Goal: Information Seeking & Learning: Learn about a topic

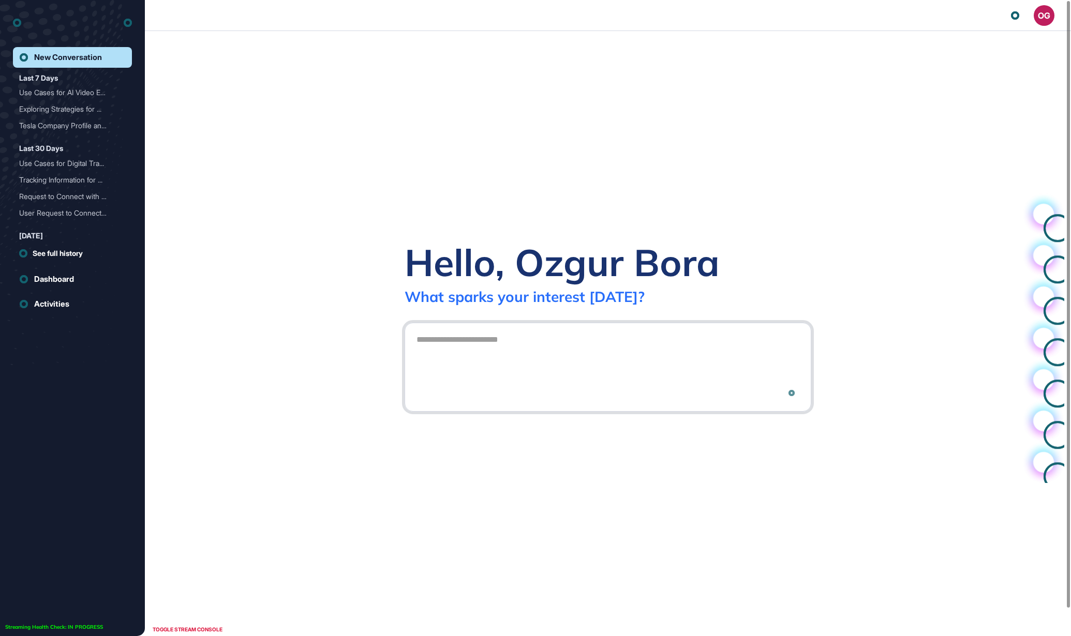
click at [452, 351] on textarea at bounding box center [607, 366] width 395 height 72
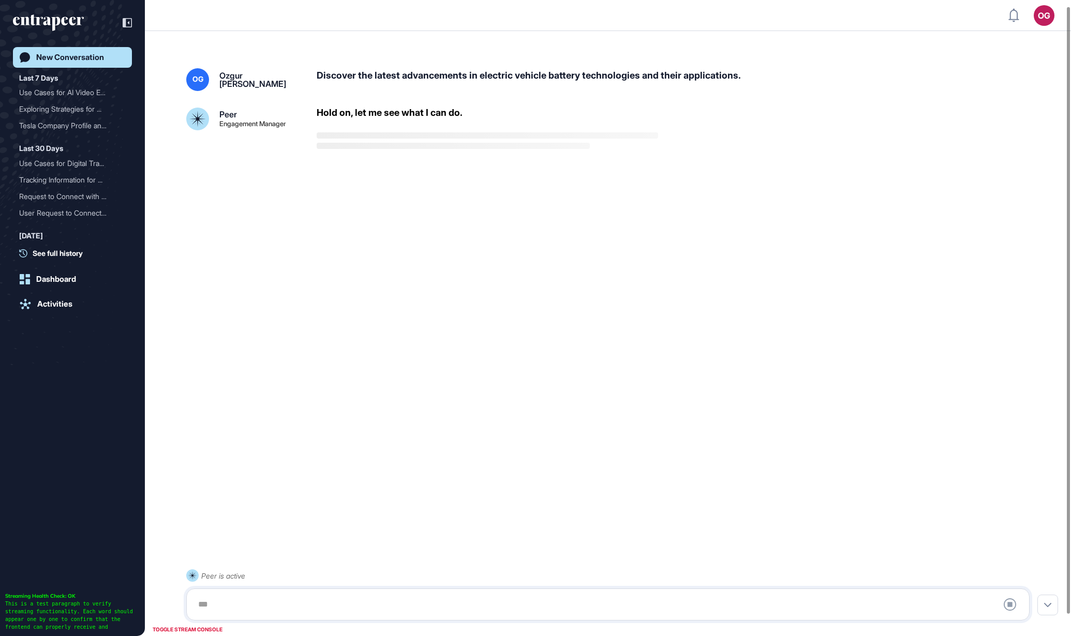
scroll to position [28, 0]
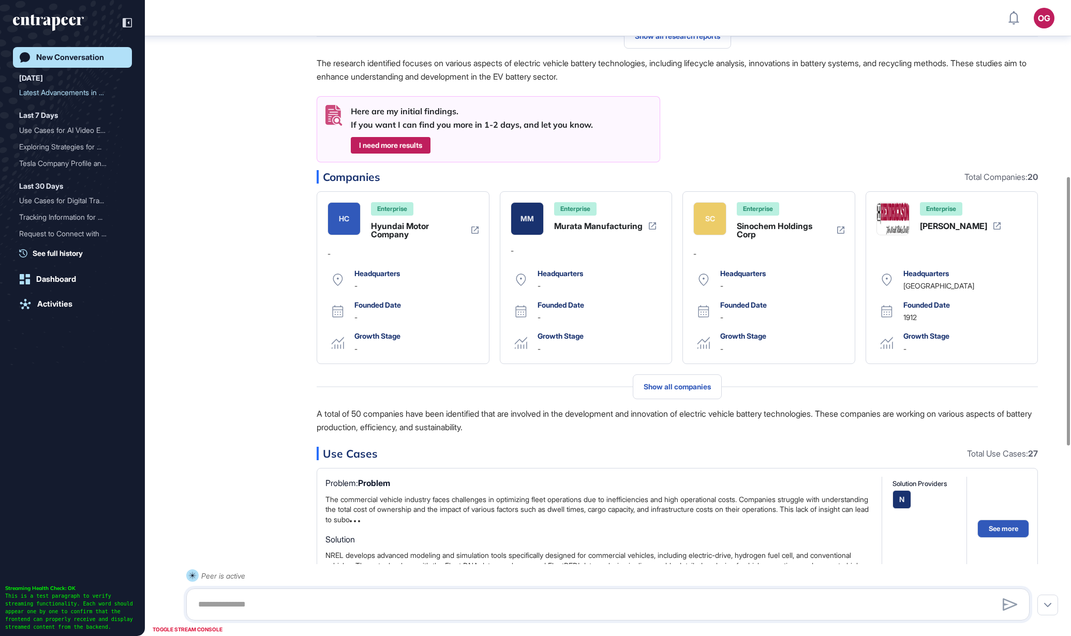
scroll to position [565, 0]
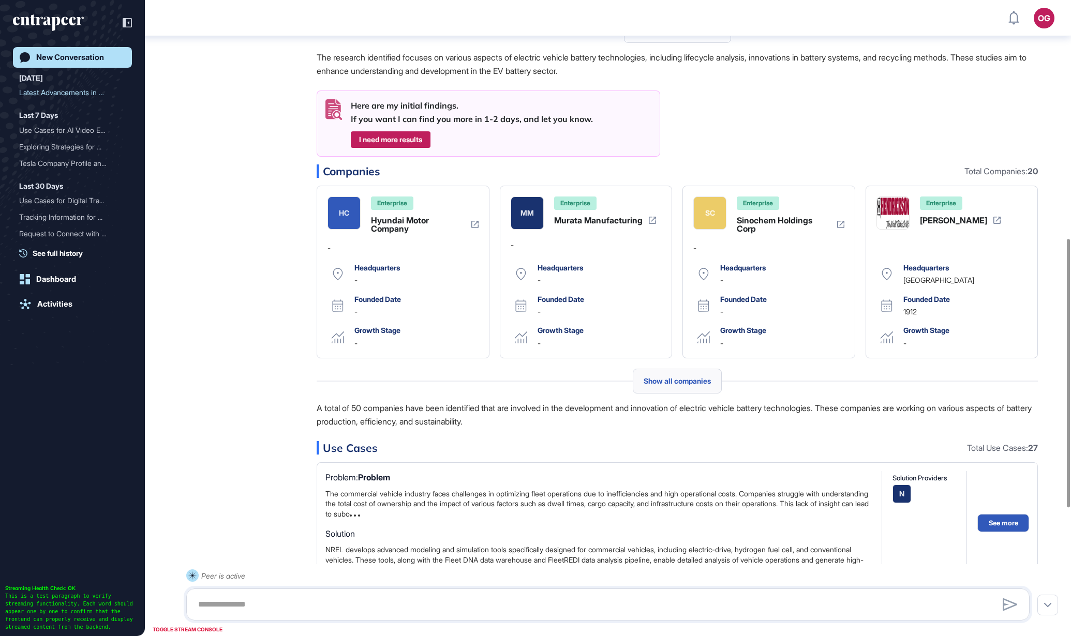
click at [649, 379] on span "Show all companies" at bounding box center [677, 381] width 67 height 8
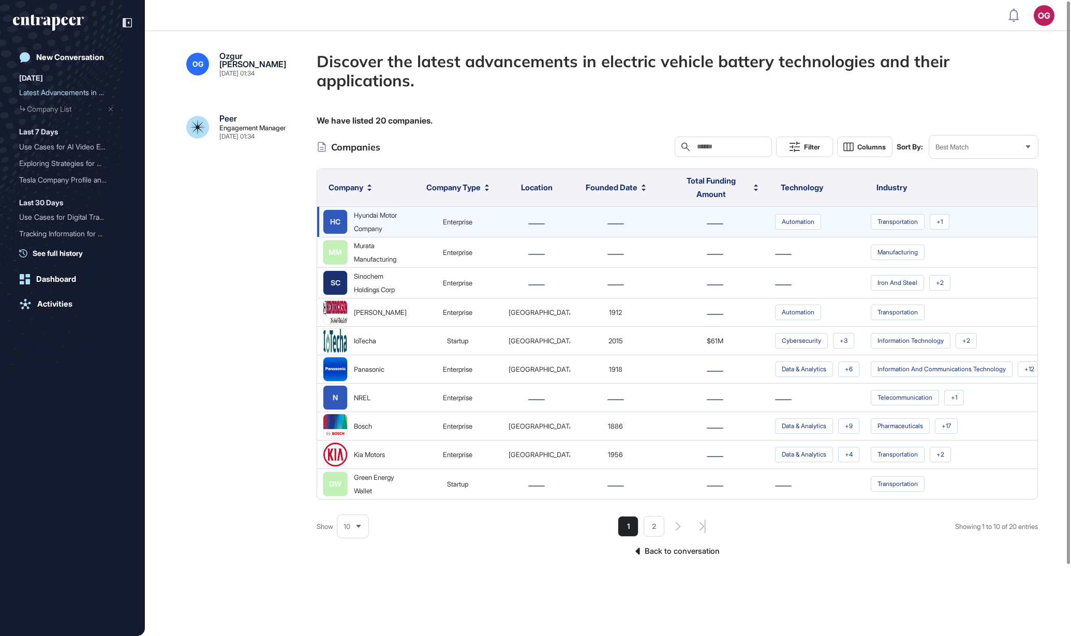
click at [372, 232] on div "Hyundai Motor Company" at bounding box center [380, 222] width 53 height 27
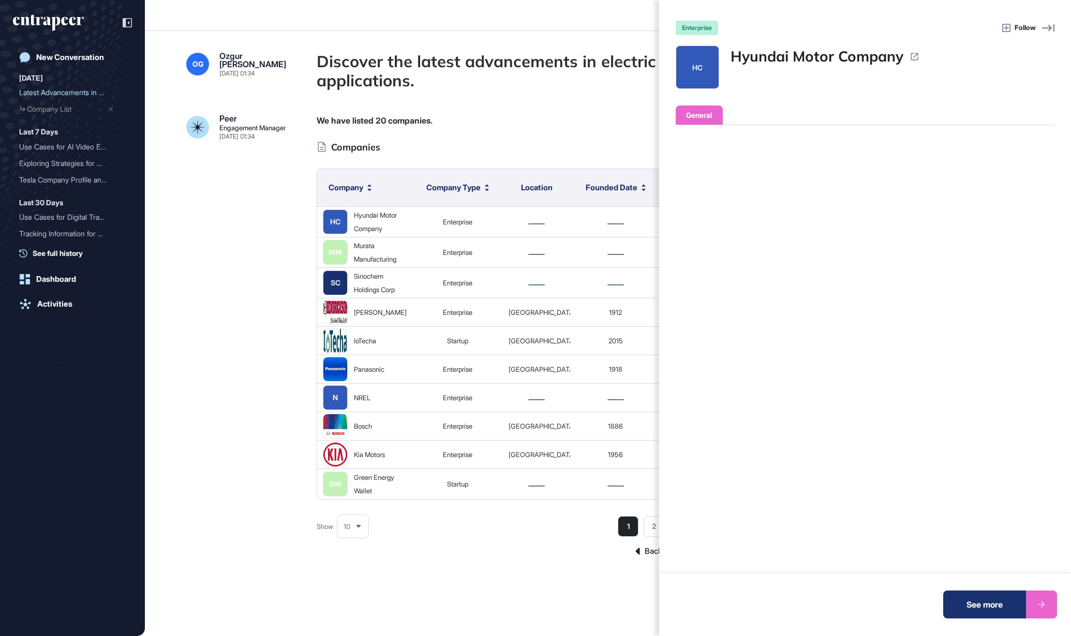
click at [367, 261] on div "enterprise Follow HC Hyundai Motor Company General Operating Status Headquarter…" at bounding box center [535, 318] width 1071 height 636
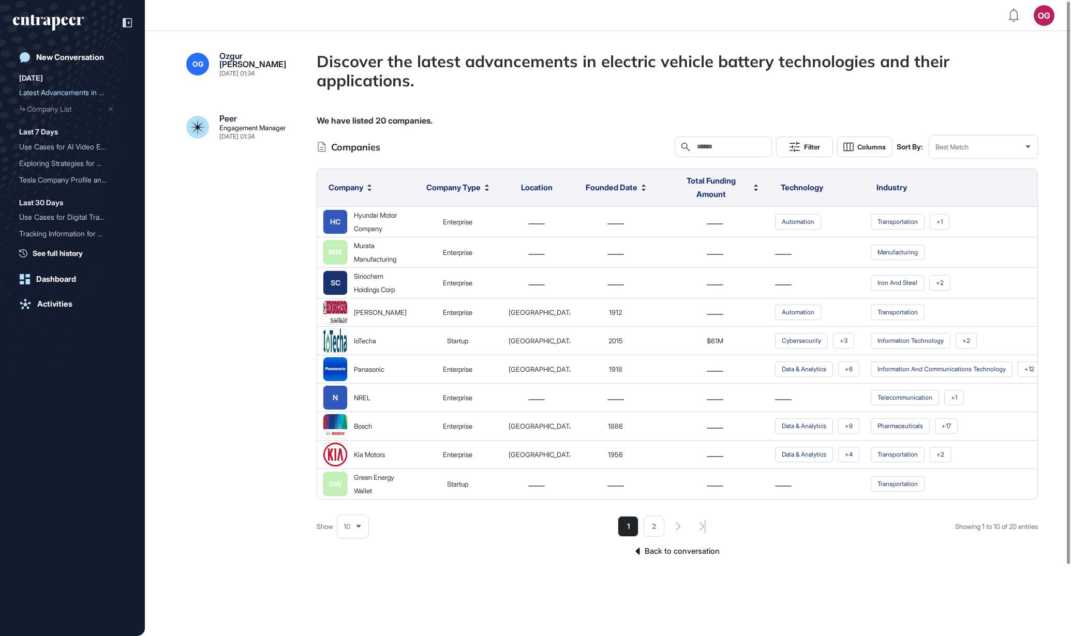
click at [367, 261] on div "Murata Manufacturing" at bounding box center [380, 252] width 53 height 27
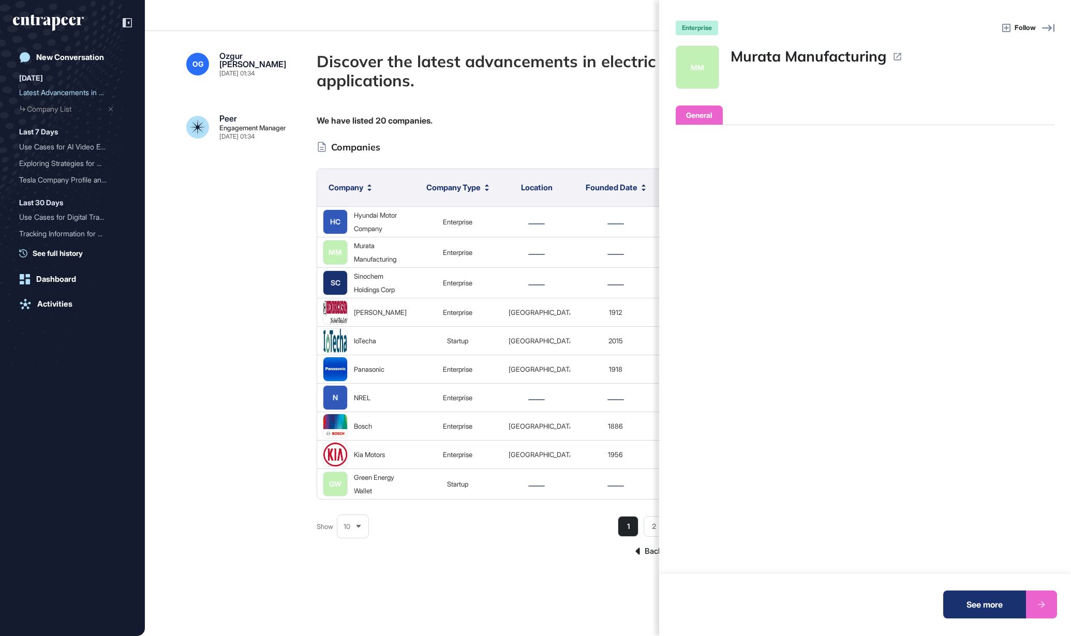
click at [370, 293] on div "enterprise Follow [PERSON_NAME] Manufacturing General Operating Status Headquar…" at bounding box center [535, 318] width 1071 height 636
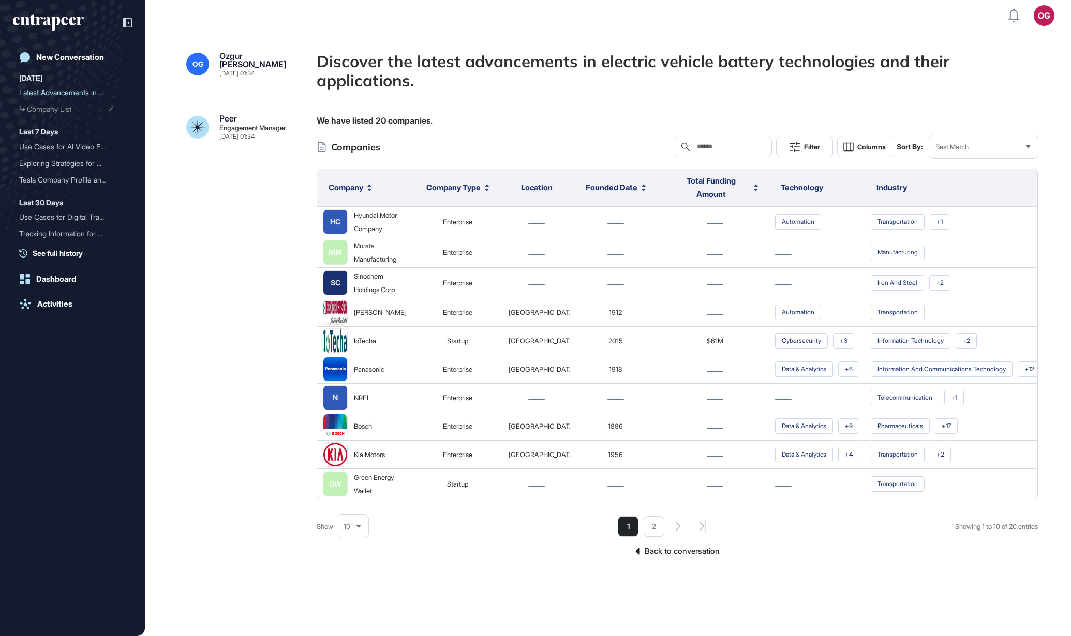
click at [370, 293] on div "enterprise Follow [PERSON_NAME] Manufacturing General Operating Status Headquar…" at bounding box center [535, 318] width 1071 height 636
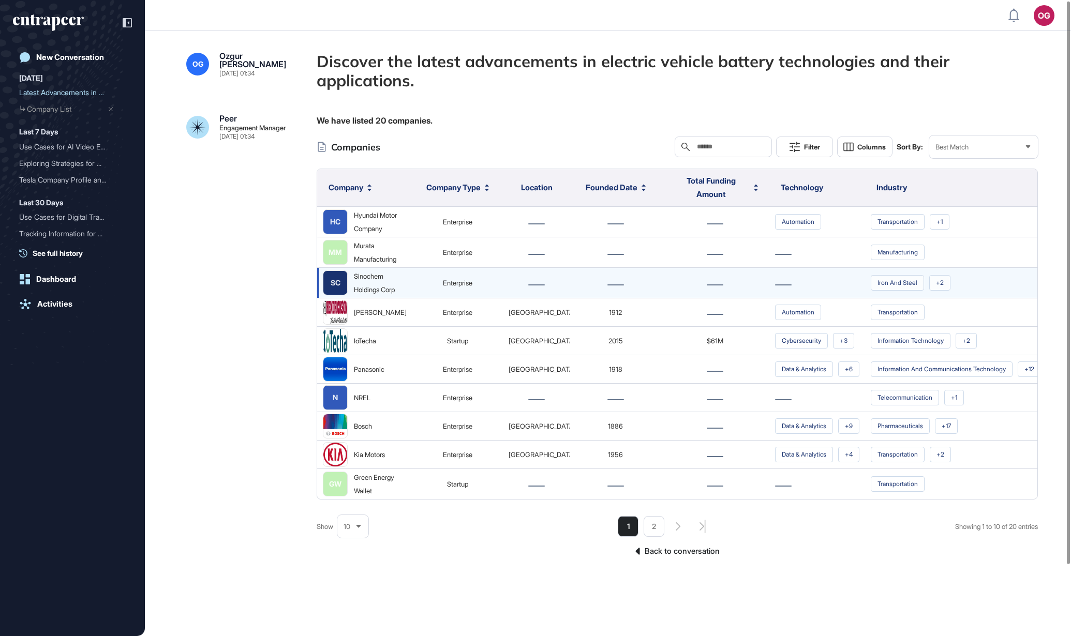
click at [372, 296] on div "Sinochem Holdings Corp" at bounding box center [380, 283] width 53 height 27
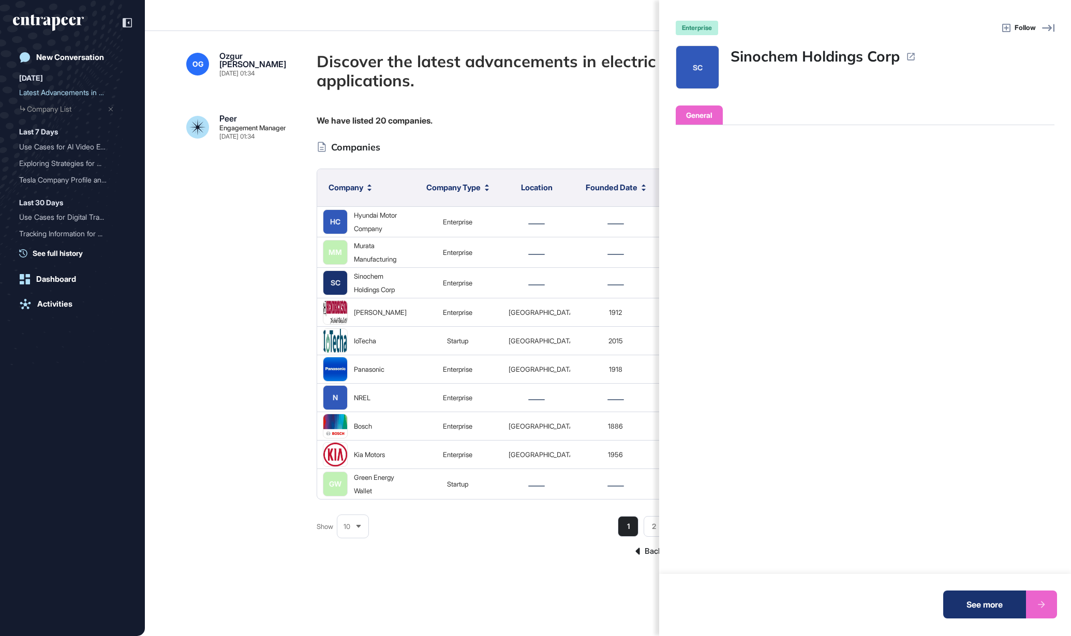
click at [380, 321] on div "enterprise Follow SC Sinochem Holdings Corp General Operating Status Headquarte…" at bounding box center [535, 318] width 1071 height 636
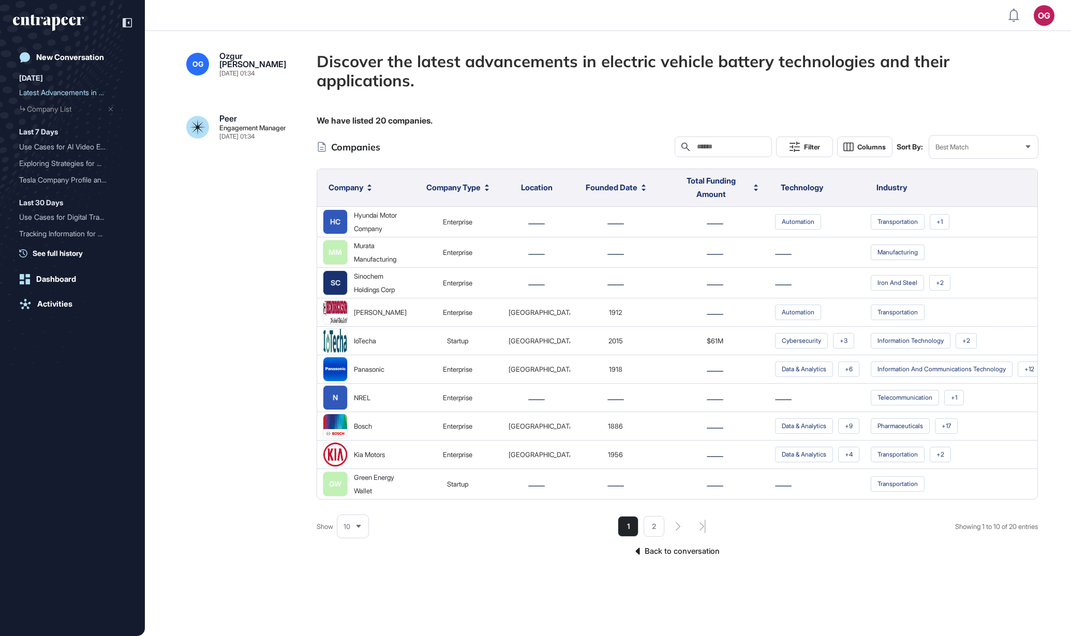
click at [380, 321] on div "enterprise Follow SC Sinochem Holdings Corp General Operating Status Headquarte…" at bounding box center [535, 318] width 1071 height 636
click at [380, 319] on div "[PERSON_NAME]" at bounding box center [380, 312] width 53 height 13
